Goal: Information Seeking & Learning: Check status

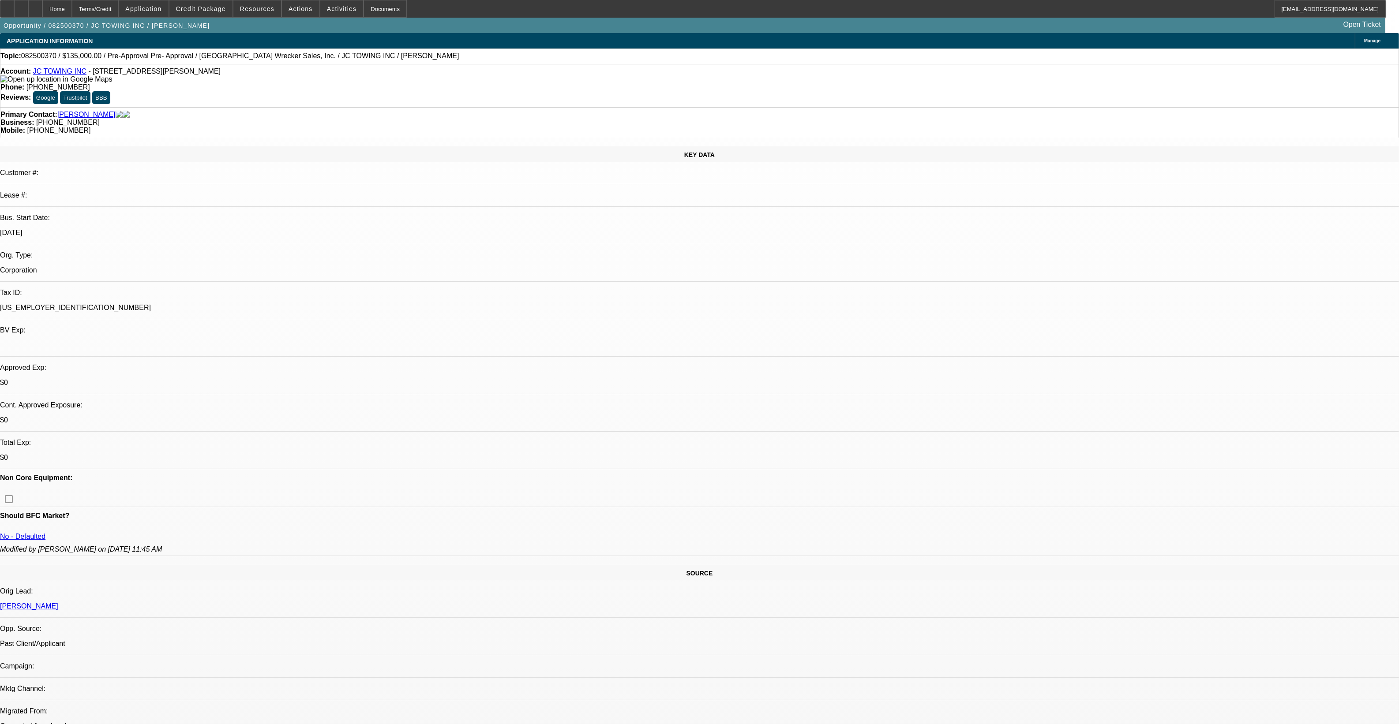
select select "0"
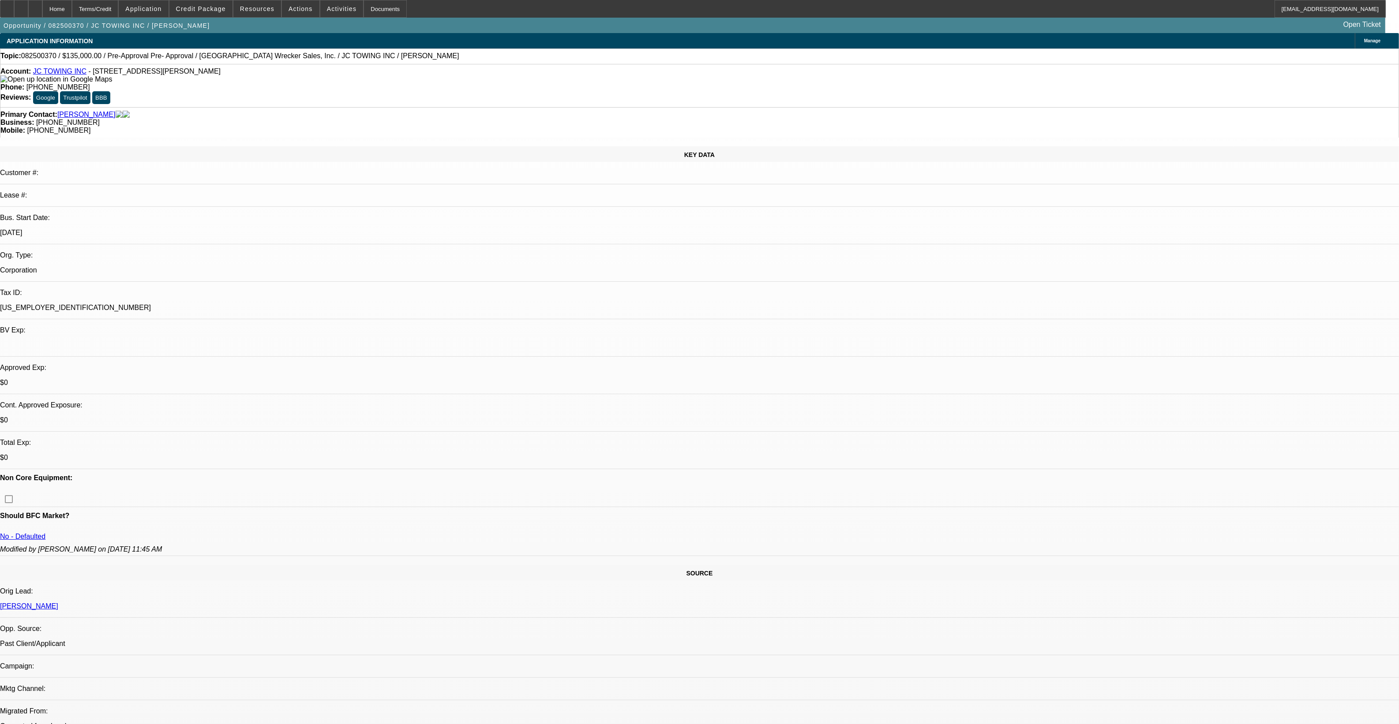
select select "0"
select select "1"
select select "2"
select select "6"
select select "1"
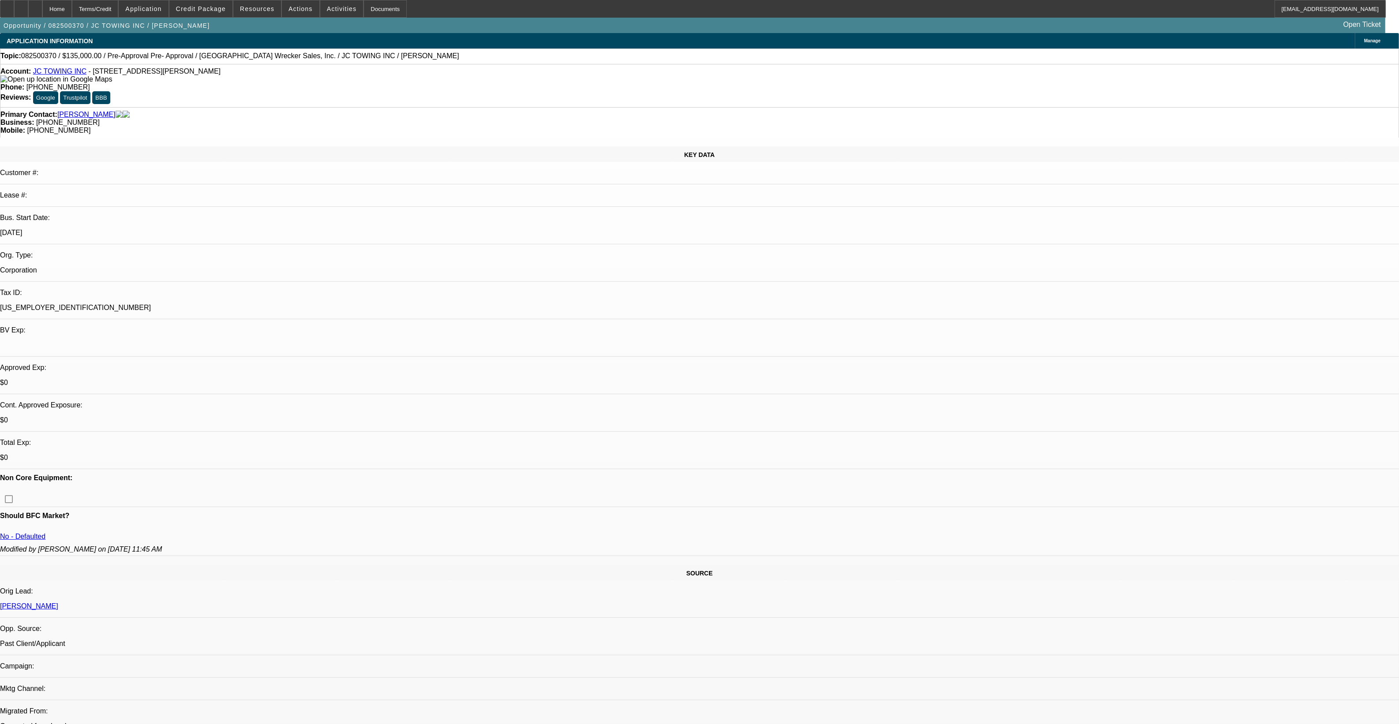
select select "2"
select select "6"
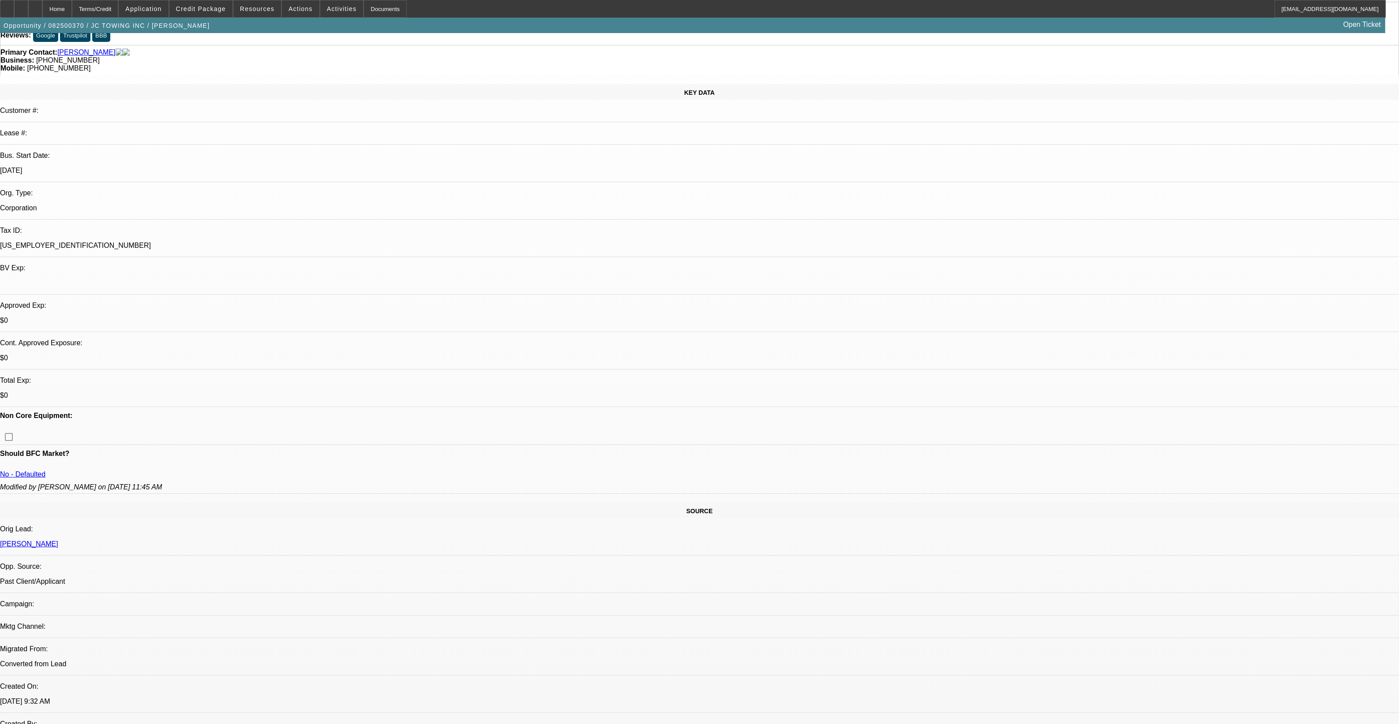
scroll to position [276, 0]
